Goal: Check status: Check status

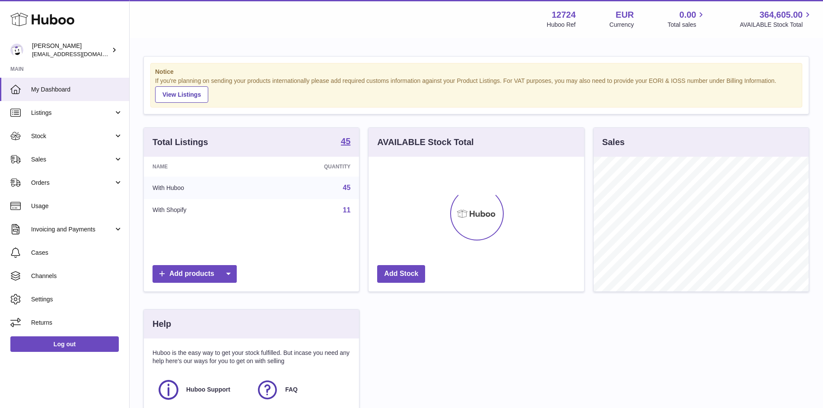
scroll to position [135, 215]
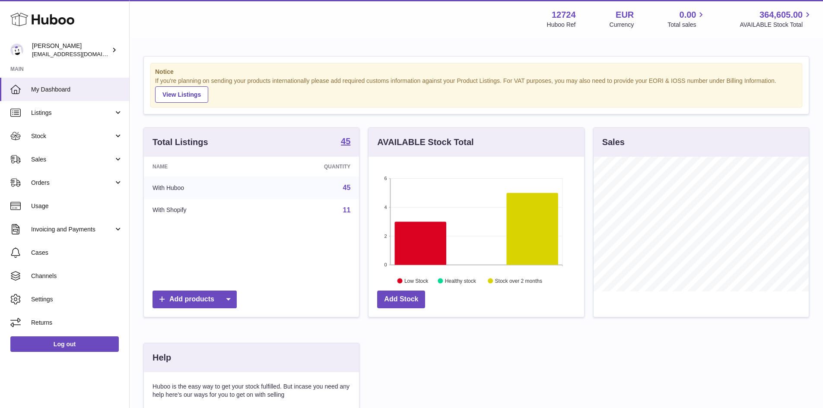
click at [347, 190] on link "45" at bounding box center [347, 187] width 8 height 7
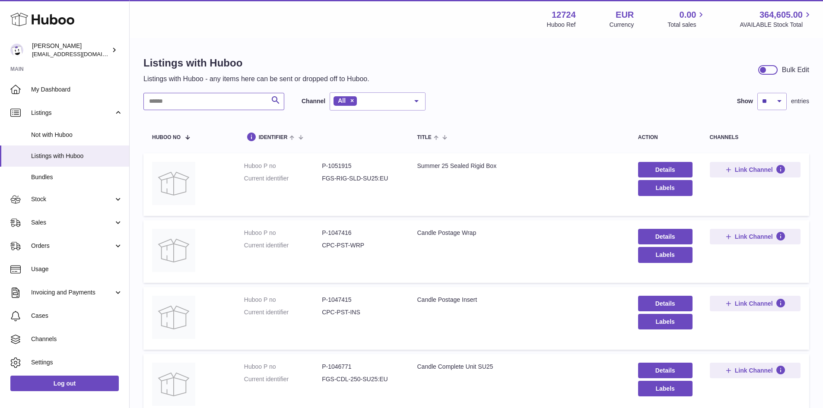
click at [175, 105] on input "text" at bounding box center [213, 101] width 141 height 17
type input "**"
